Goal: Task Accomplishment & Management: Manage account settings

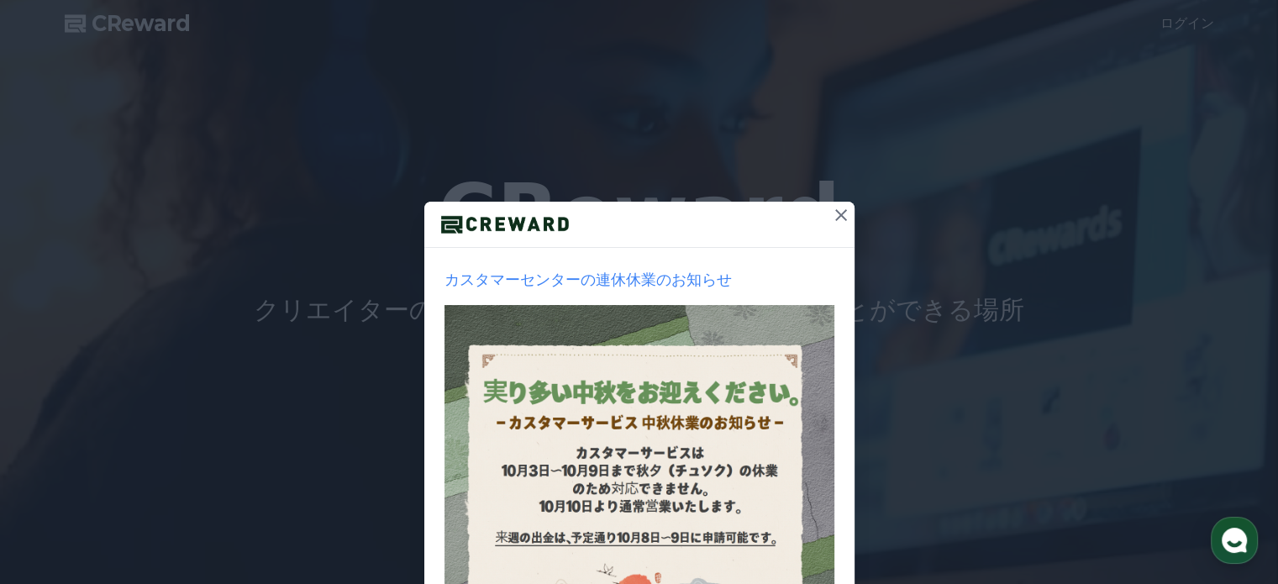
click at [837, 219] on icon at bounding box center [841, 215] width 12 height 12
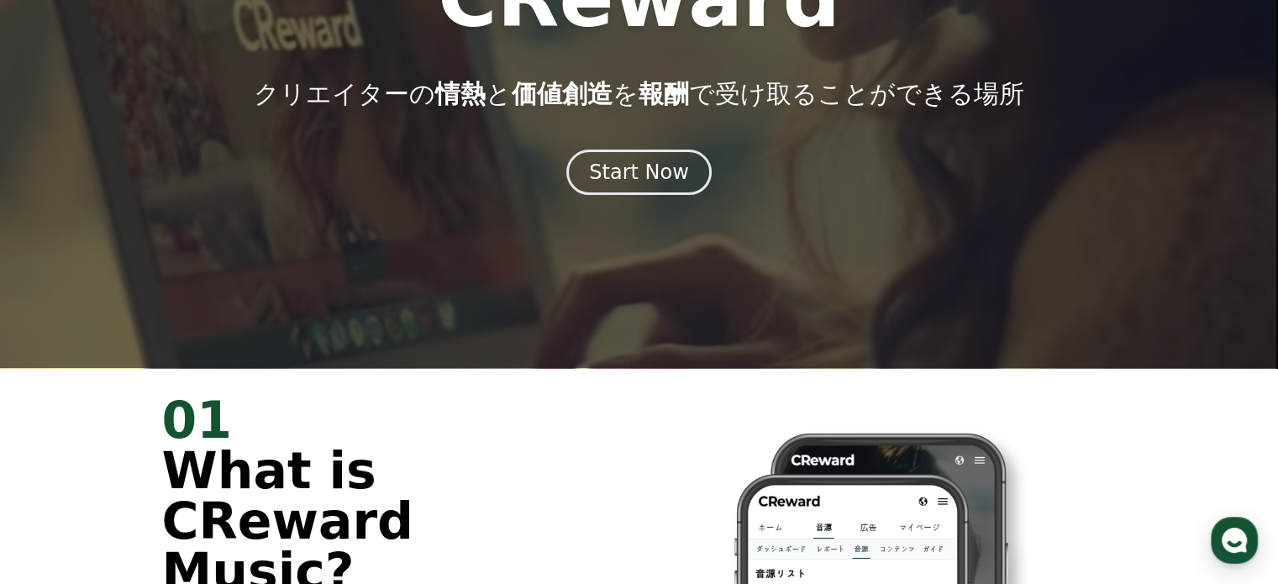
scroll to position [224, 0]
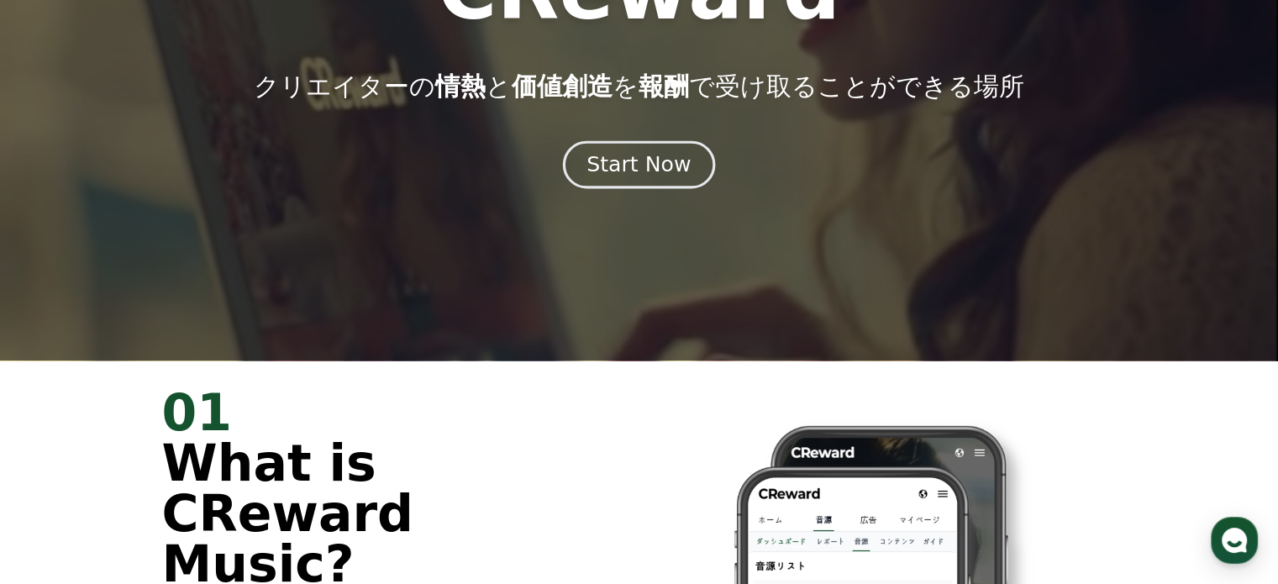
click at [613, 154] on div "Start Now" at bounding box center [639, 164] width 104 height 29
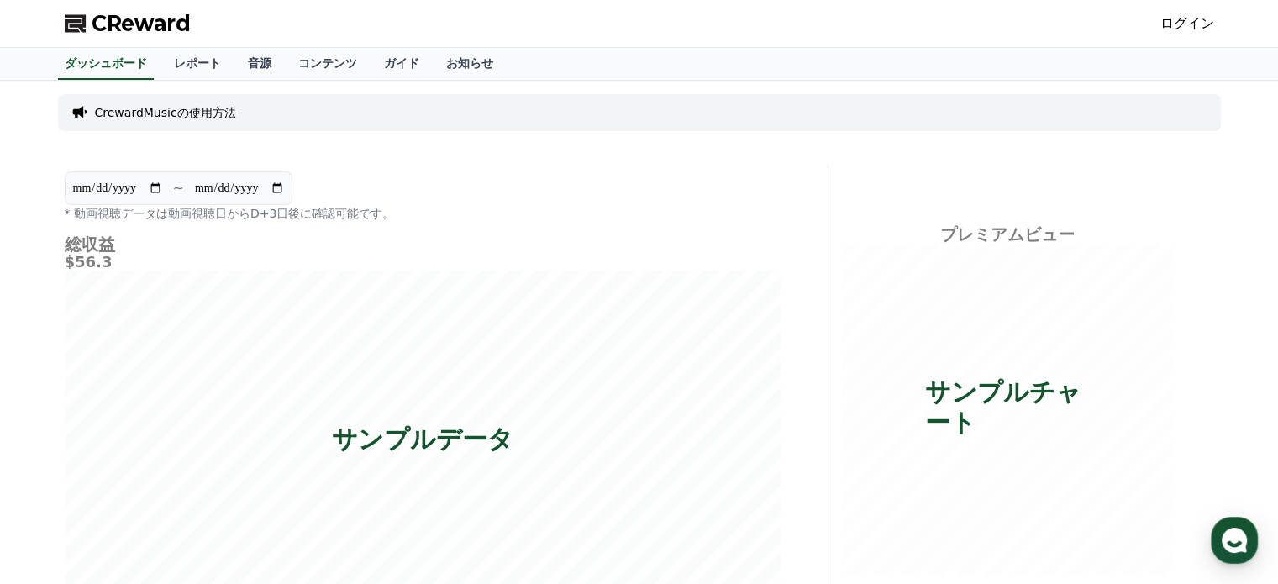
click at [1207, 21] on link "ログイン" at bounding box center [1187, 23] width 54 height 20
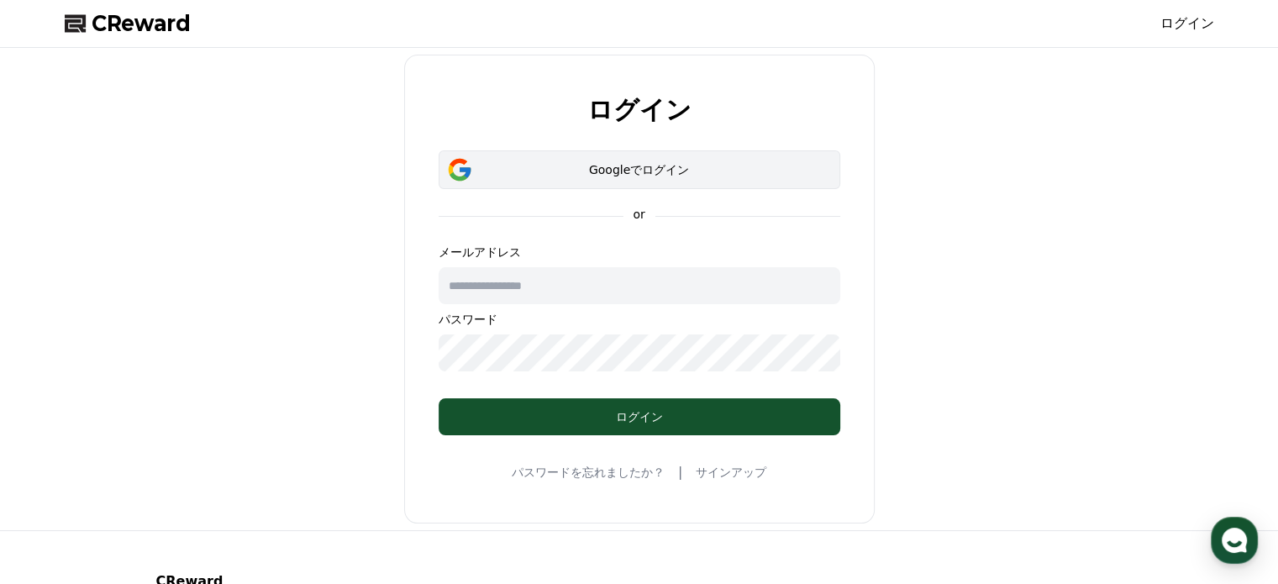
click at [632, 170] on div "Googleでログイン" at bounding box center [639, 169] width 353 height 17
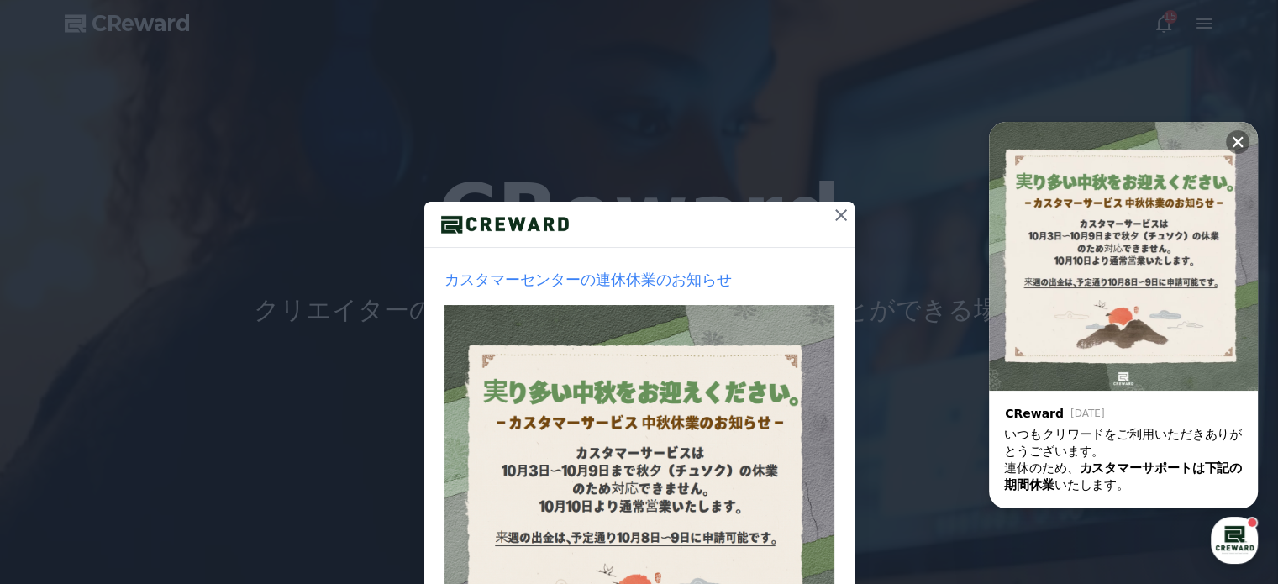
click at [831, 217] on icon at bounding box center [841, 215] width 20 height 20
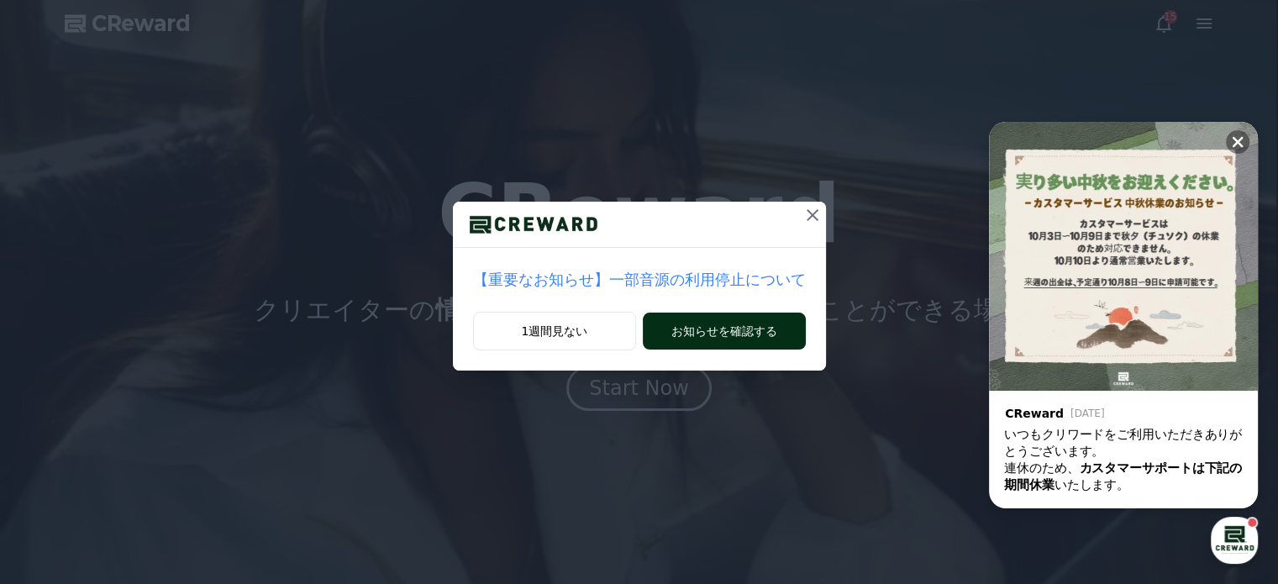
click at [684, 331] on button "お知らせを確認する" at bounding box center [724, 331] width 162 height 37
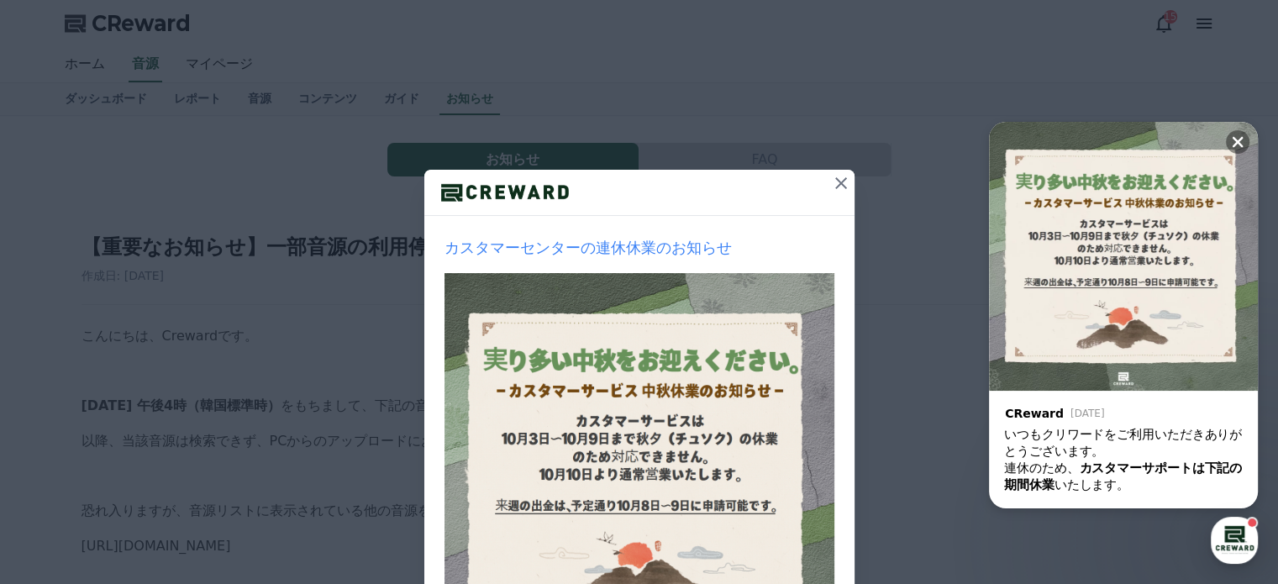
scroll to position [31, 0]
click at [835, 182] on icon at bounding box center [841, 184] width 12 height 12
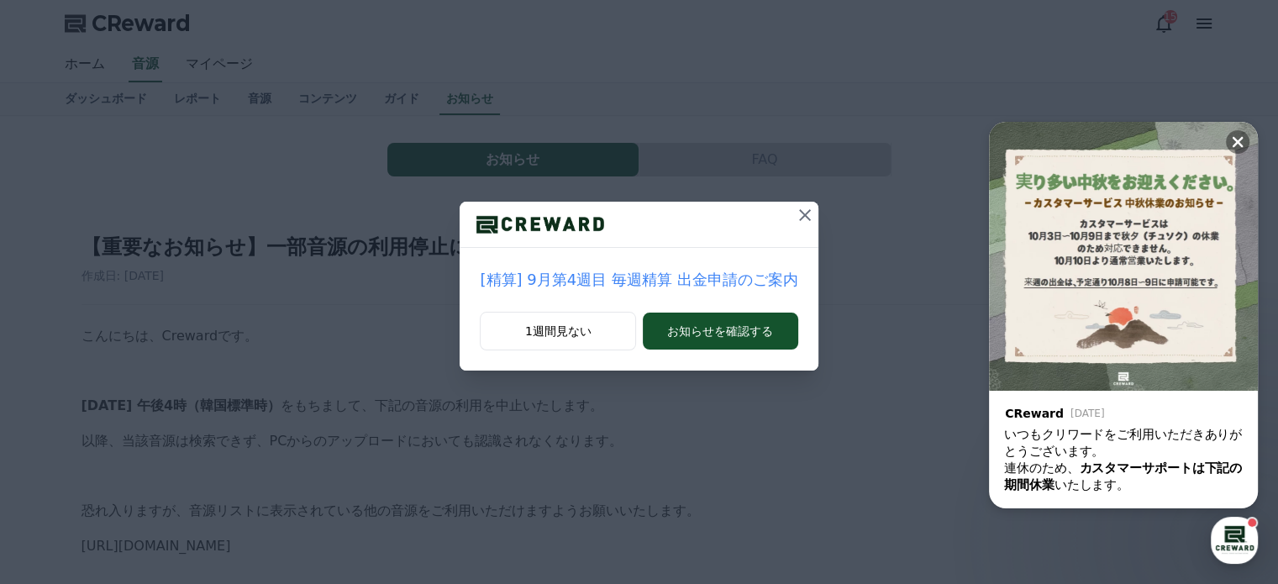
click at [801, 211] on icon at bounding box center [805, 215] width 12 height 12
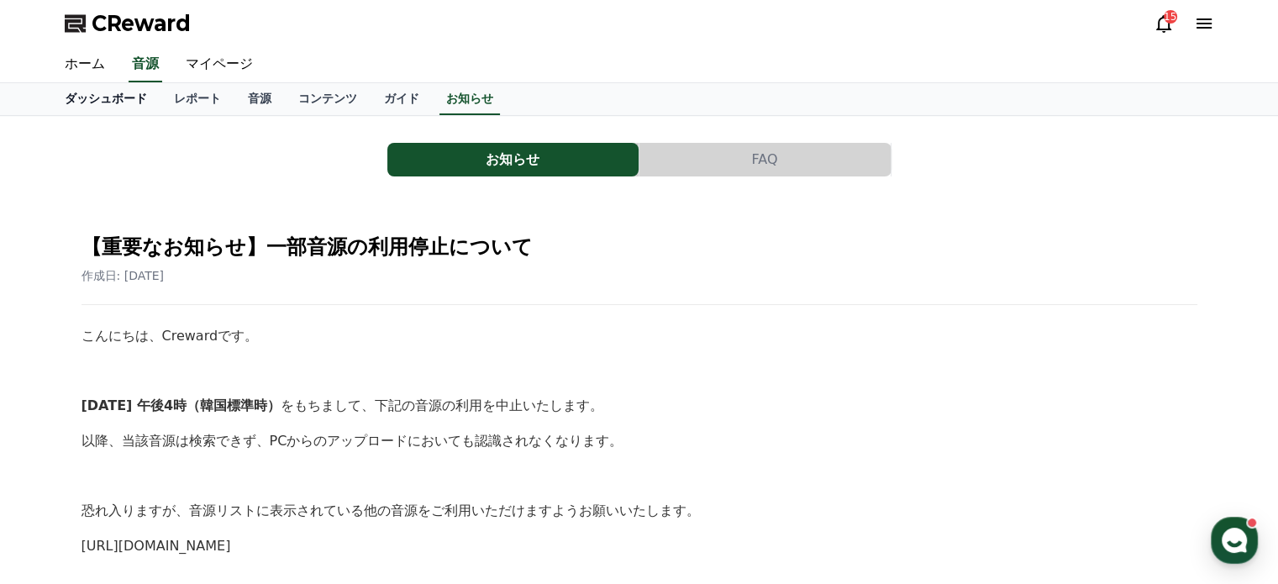
click at [102, 94] on link "ダッシュボード" at bounding box center [105, 99] width 109 height 32
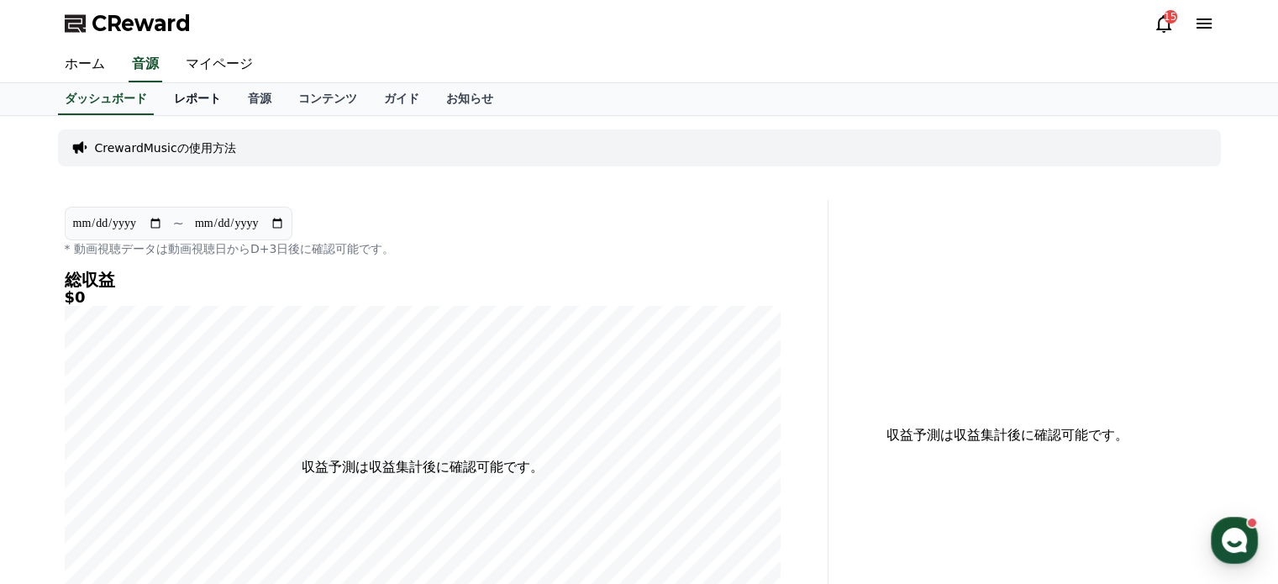
click at [164, 98] on link "レポート" at bounding box center [197, 99] width 74 height 32
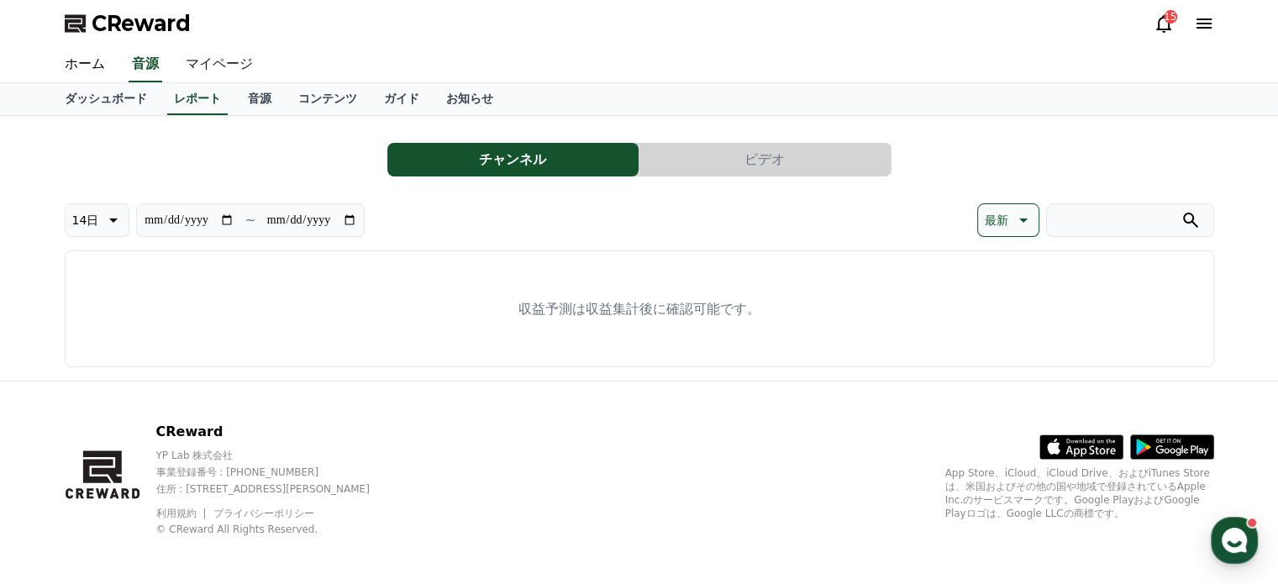
click at [201, 63] on link "マイページ" at bounding box center [219, 64] width 94 height 35
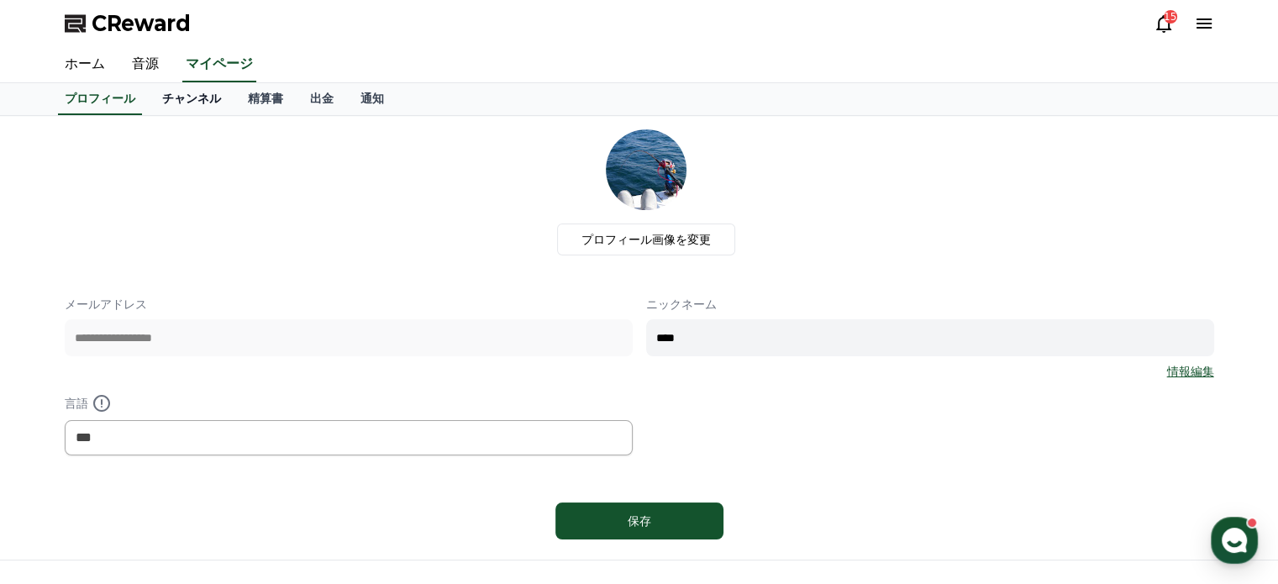
click at [167, 98] on link "チャンネル" at bounding box center [192, 99] width 86 height 32
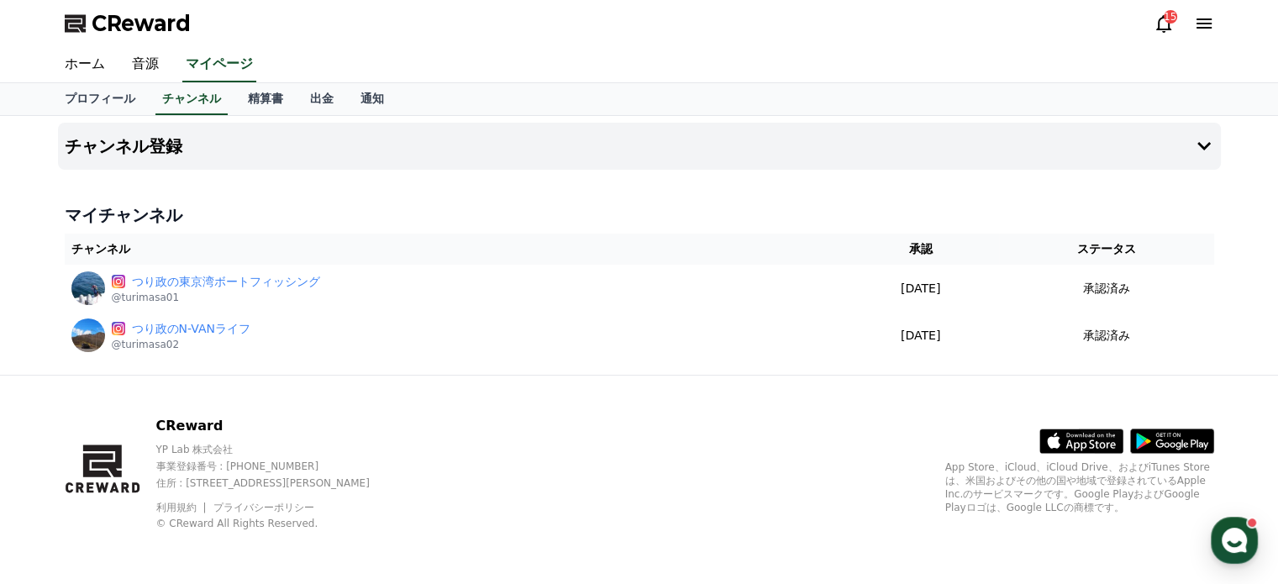
click at [233, 191] on div "チャンネル登録 マイチャンネル チャンネル 承認 ステータス つり政の東京湾ボートフィッシング @turimasa01 [DATE] 02-19 承認済み つ…" at bounding box center [639, 245] width 1176 height 259
click at [235, 105] on link "精算書" at bounding box center [265, 99] width 62 height 32
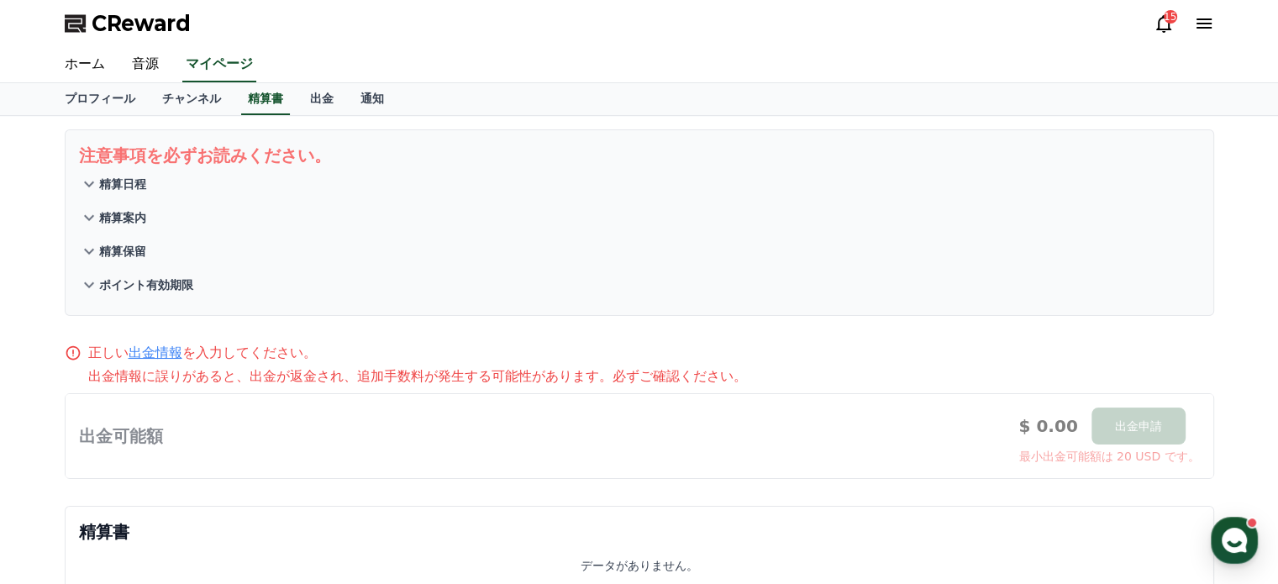
click at [92, 177] on icon at bounding box center [89, 184] width 20 height 20
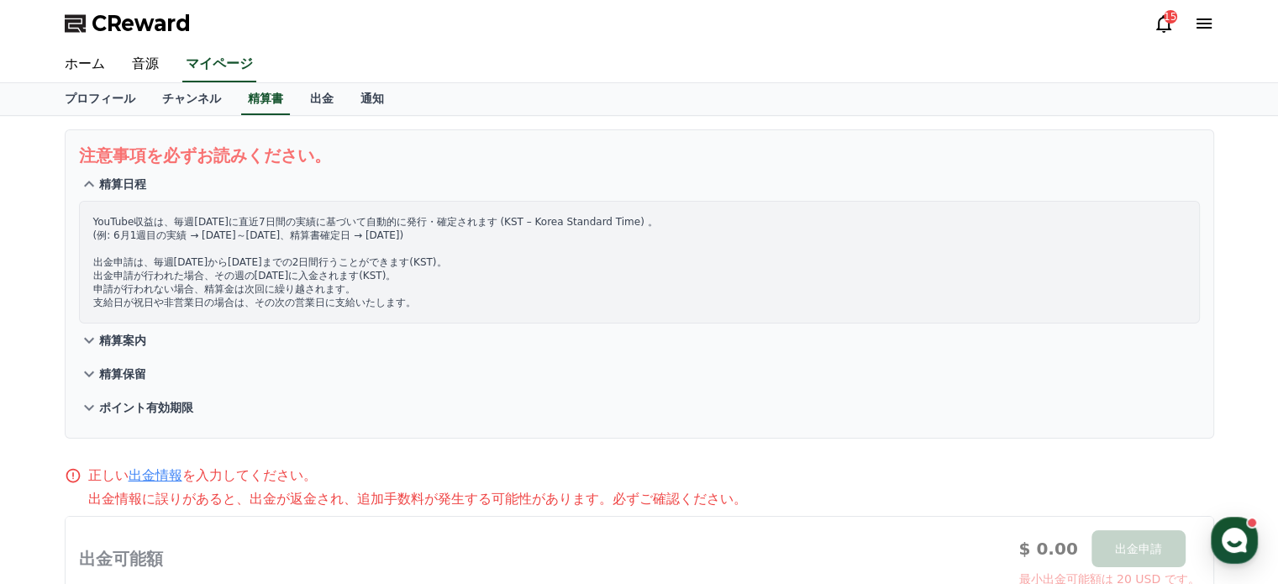
click at [89, 183] on icon at bounding box center [89, 184] width 20 height 20
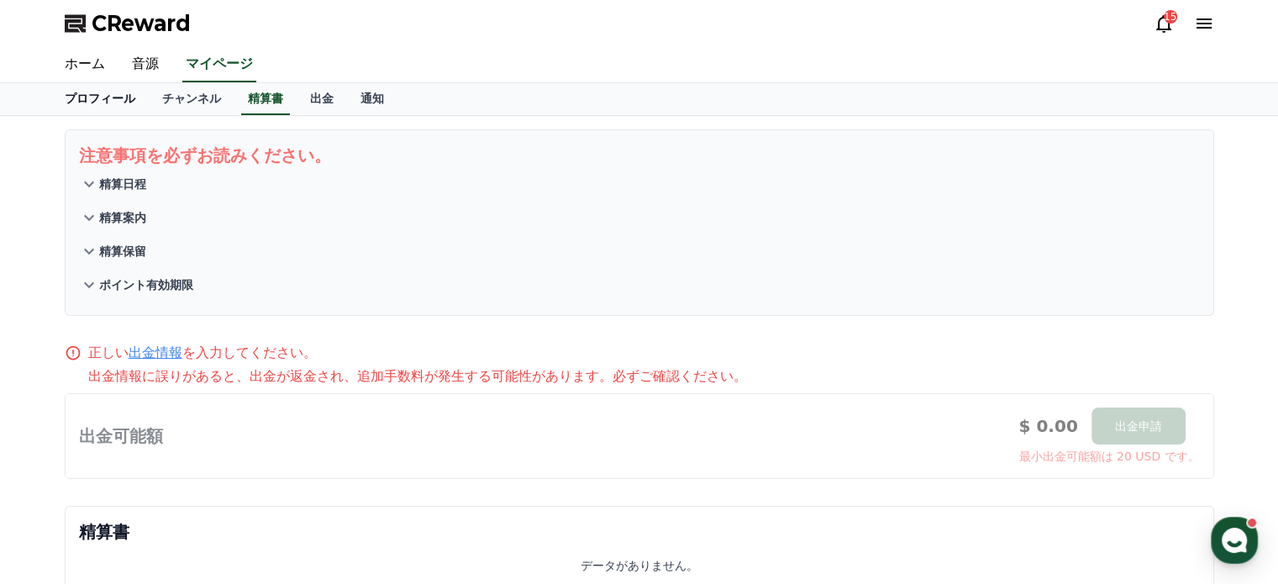
click at [87, 98] on link "プロフィール" at bounding box center [99, 99] width 97 height 32
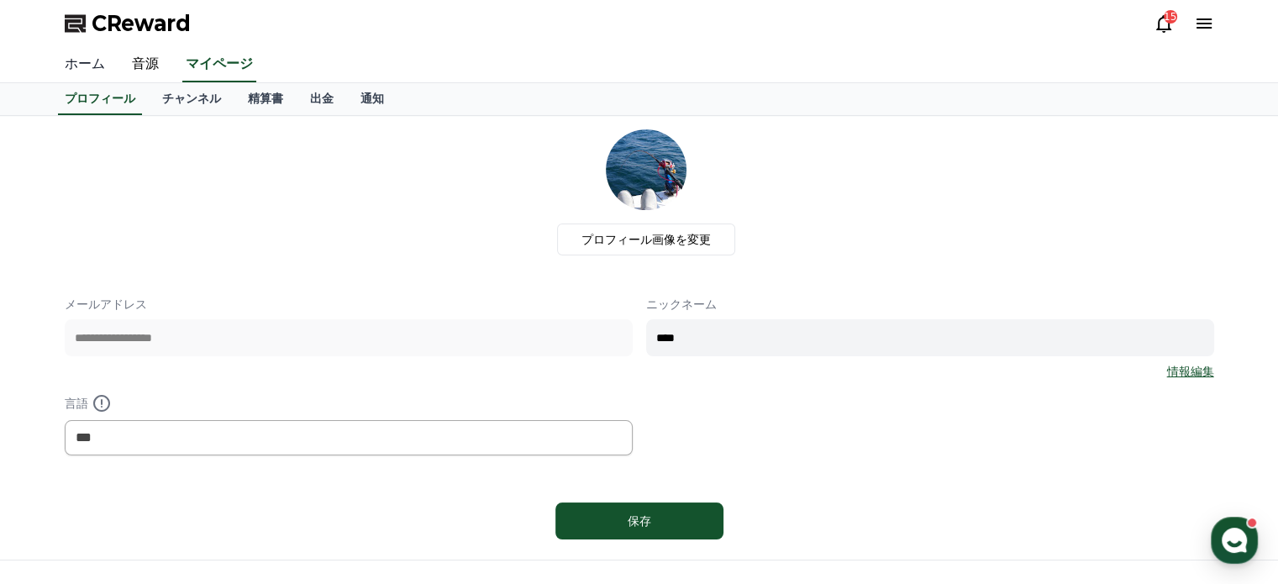
click at [80, 57] on link "ホーム" at bounding box center [84, 64] width 67 height 35
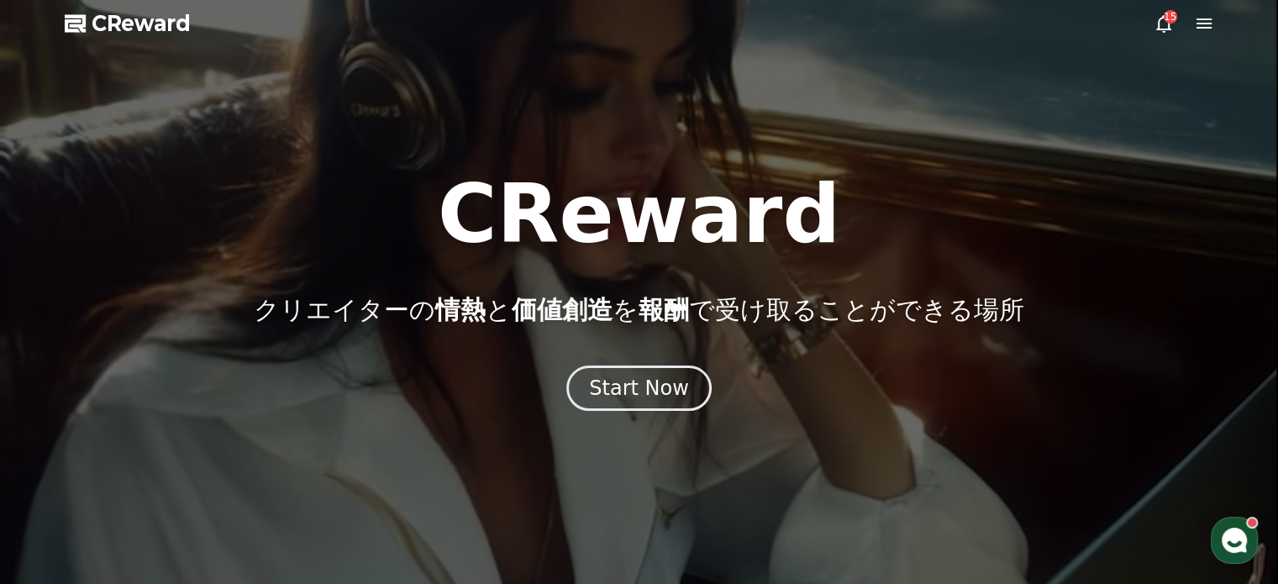
click at [1166, 24] on icon at bounding box center [1164, 23] width 20 height 20
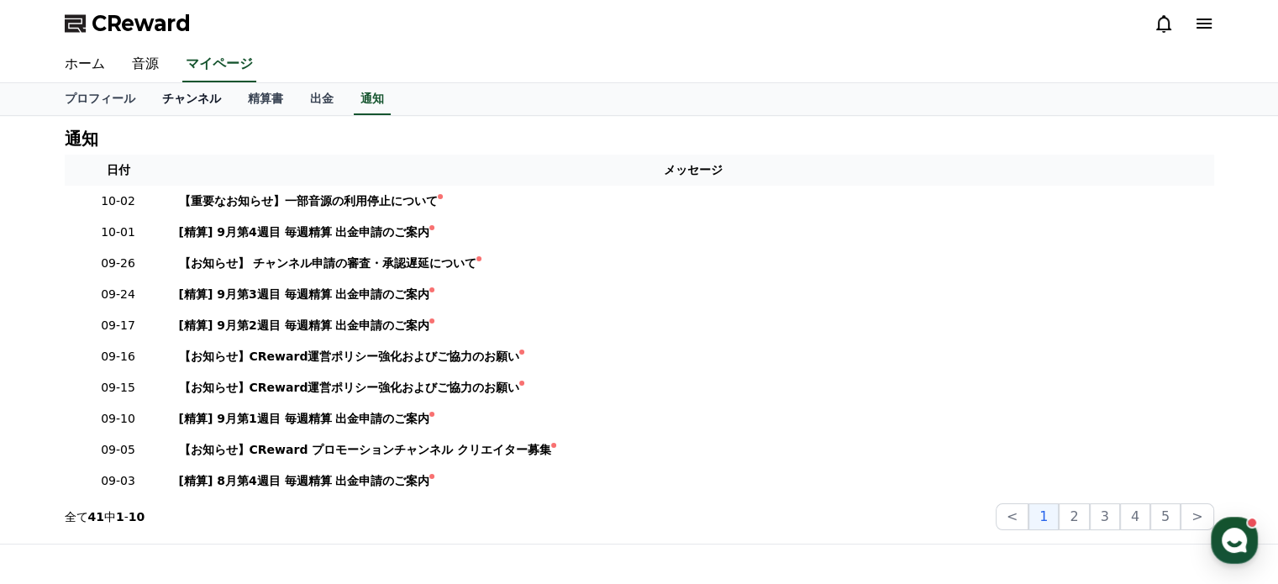
click at [163, 97] on link "チャンネル" at bounding box center [192, 99] width 86 height 32
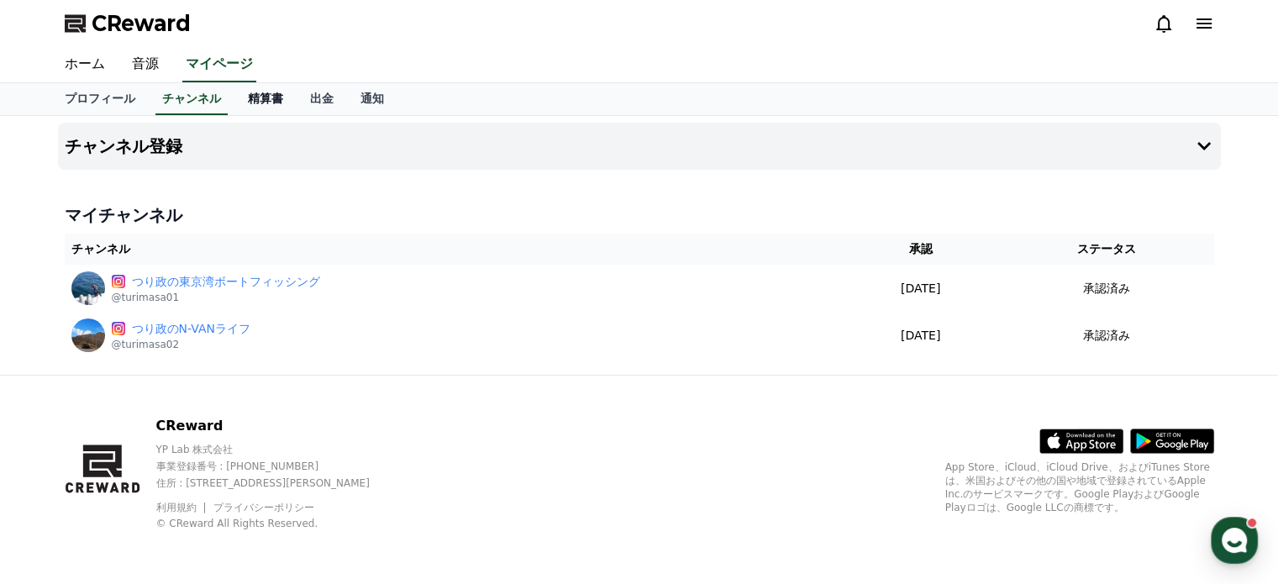
click at [235, 105] on link "精算書" at bounding box center [265, 99] width 62 height 32
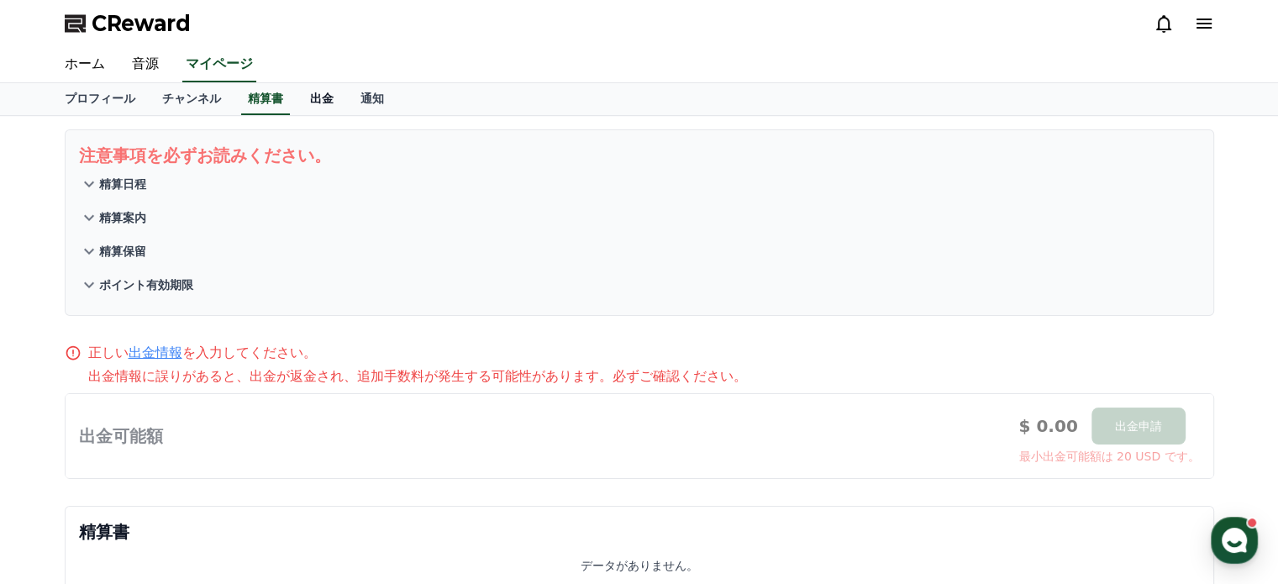
click at [297, 105] on link "出金" at bounding box center [322, 99] width 50 height 32
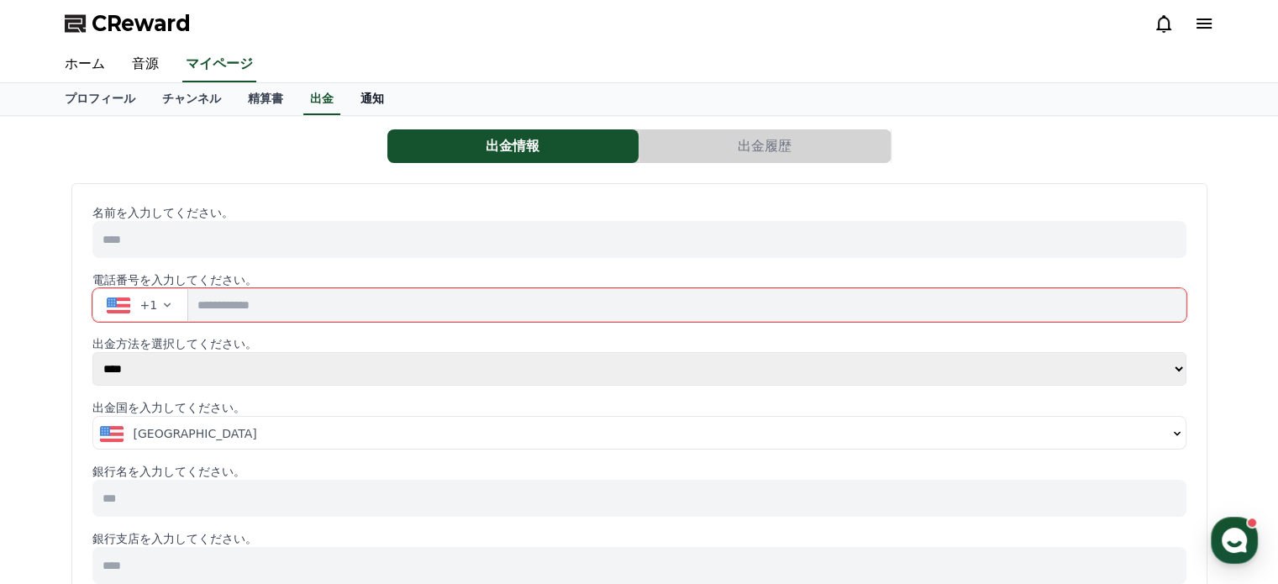
click at [347, 103] on link "通知" at bounding box center [372, 99] width 50 height 32
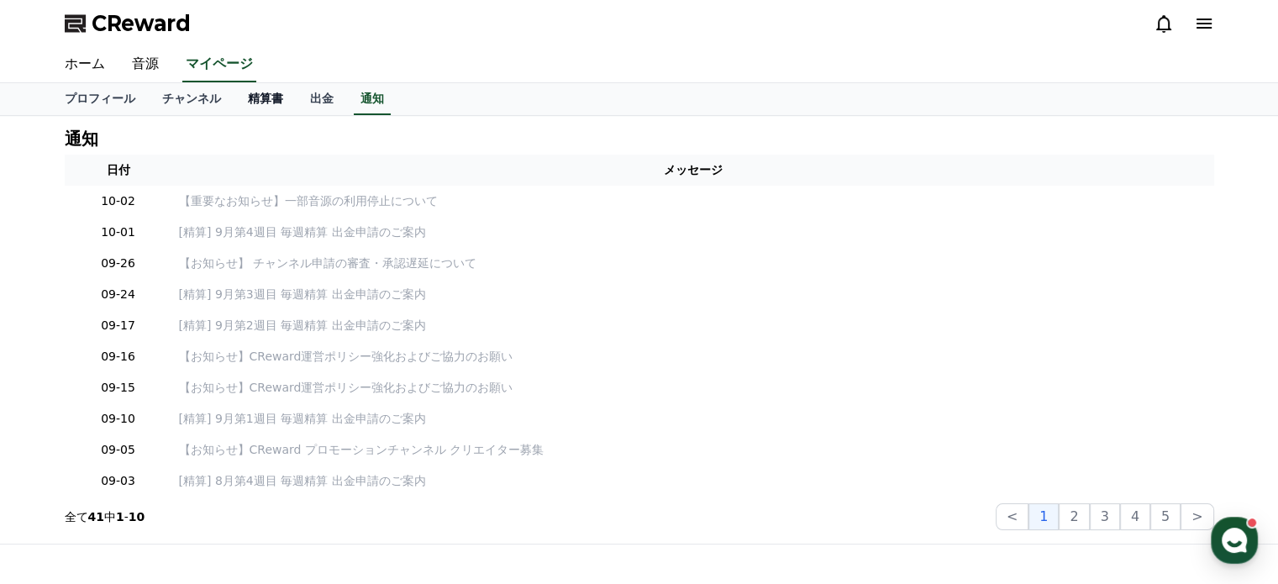
click at [240, 99] on link "精算書" at bounding box center [265, 99] width 62 height 32
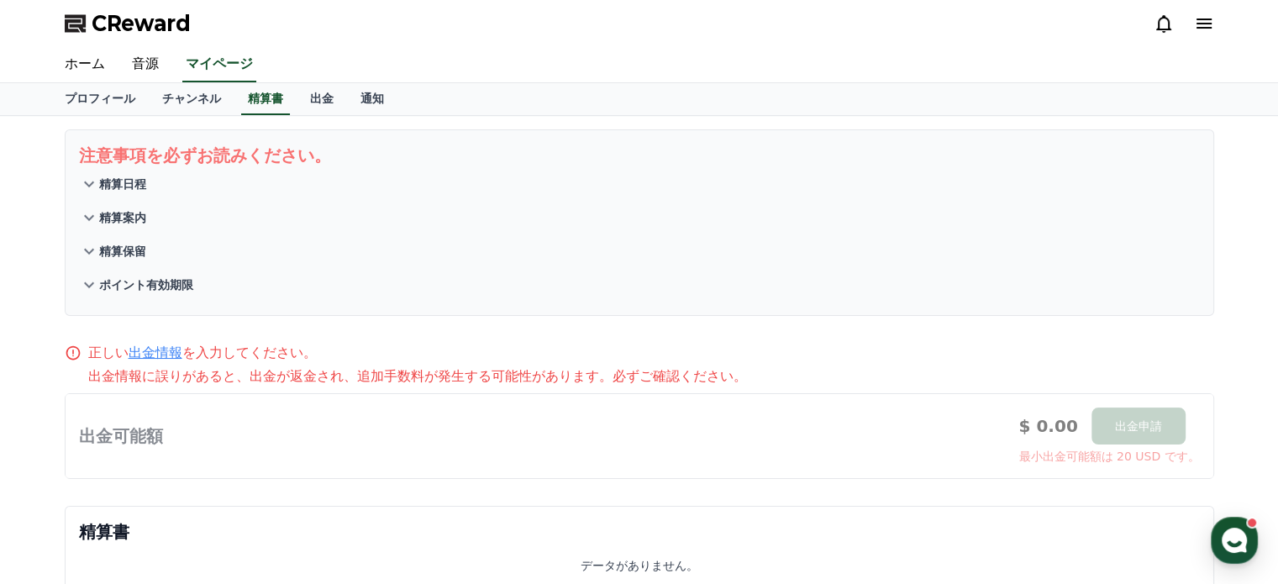
click at [0, 436] on div "注意事項を必ずお読みください。 精算日程 精算案内 精算保留 ポイント有効期限 正しい 出金情報 を入力してください。 出金情報に誤りがあると、出金が返金され…" at bounding box center [639, 365] width 1278 height 499
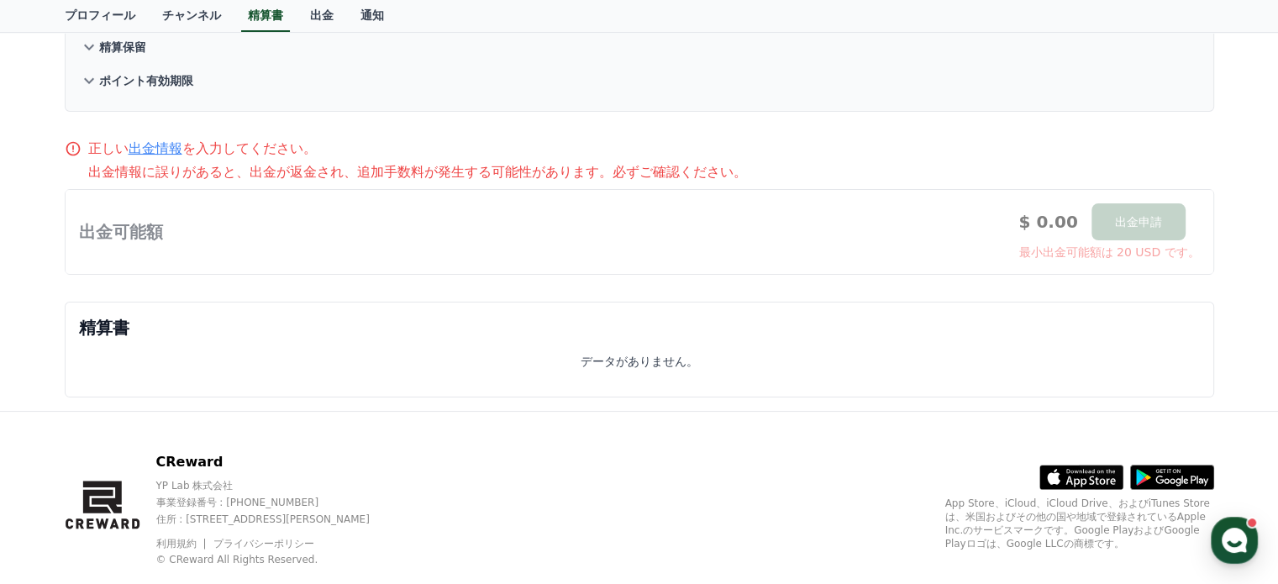
scroll to position [205, 0]
